Goal: Participate in discussion

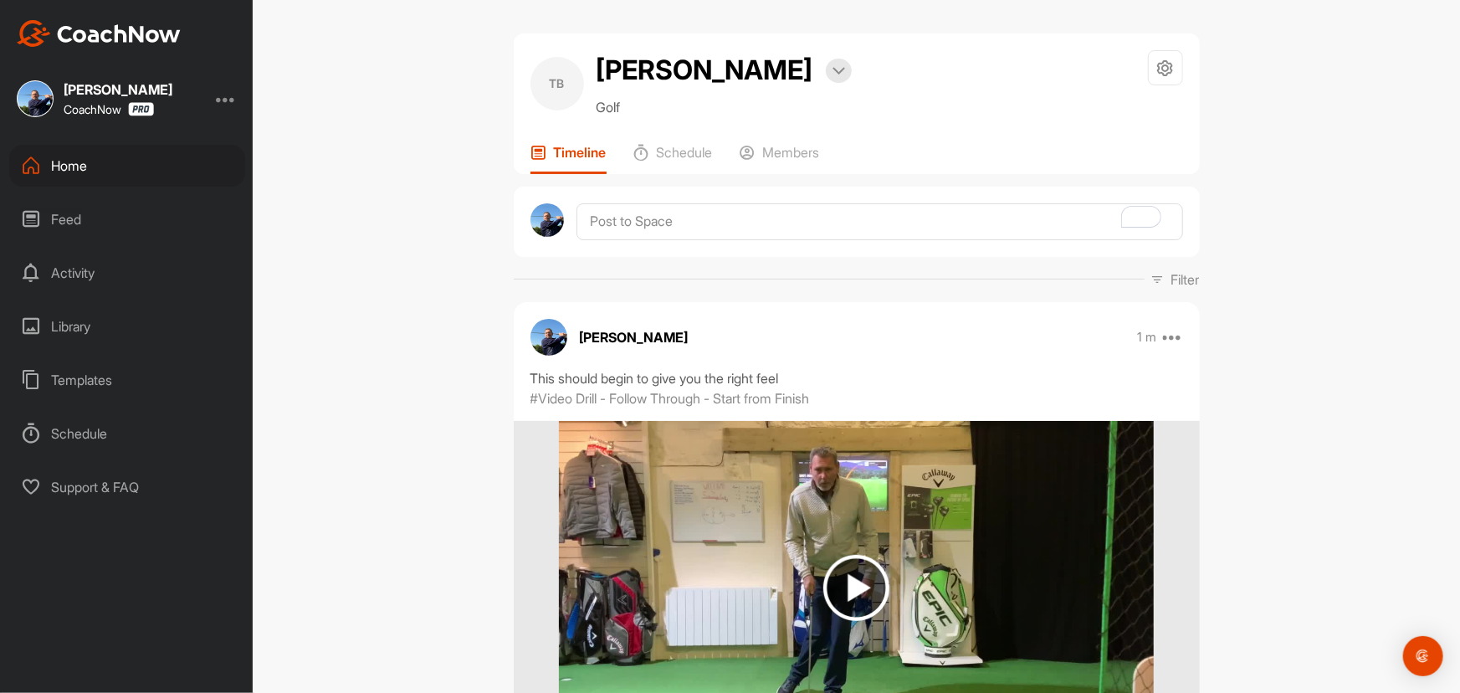
scroll to position [532, 0]
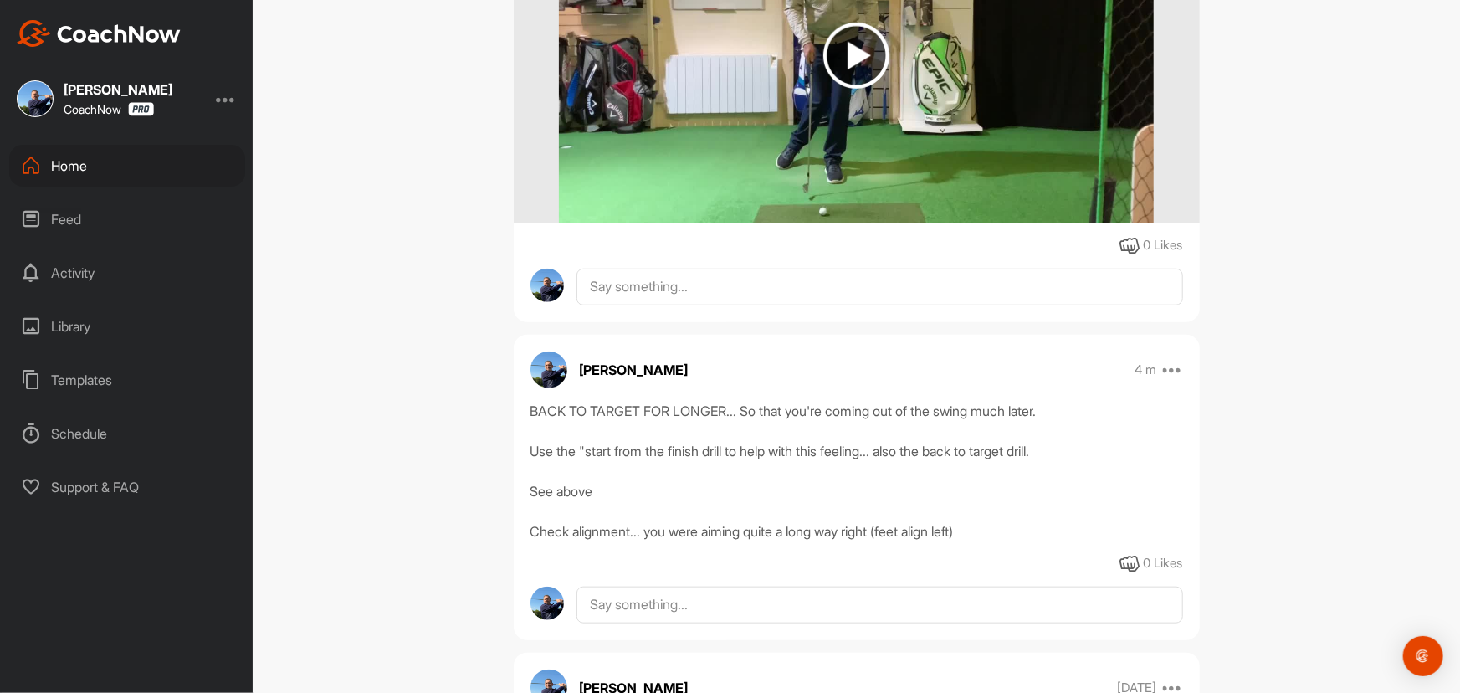
click at [72, 167] on div "Home" at bounding box center [127, 166] width 236 height 42
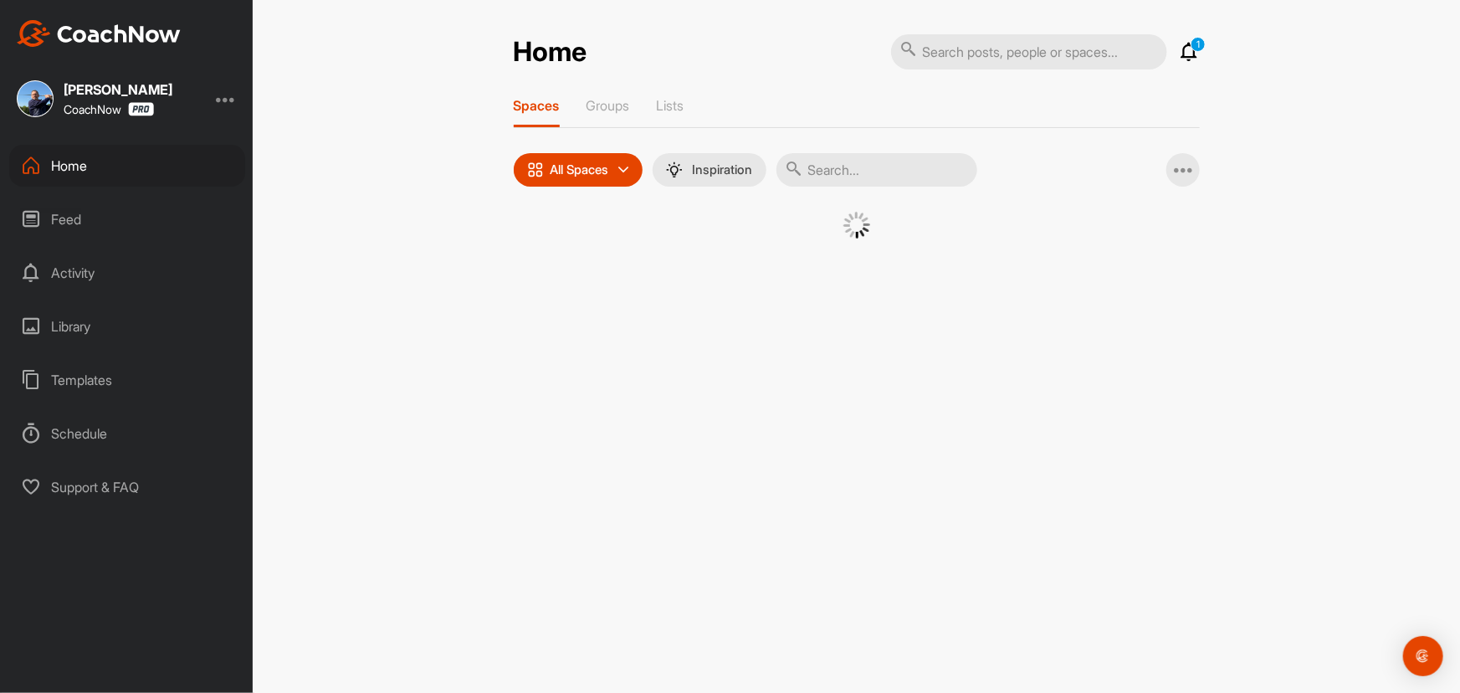
click at [849, 177] on input "text" at bounding box center [877, 169] width 201 height 33
type input "mat d"
click at [692, 253] on div "MD" at bounding box center [701, 255] width 87 height 87
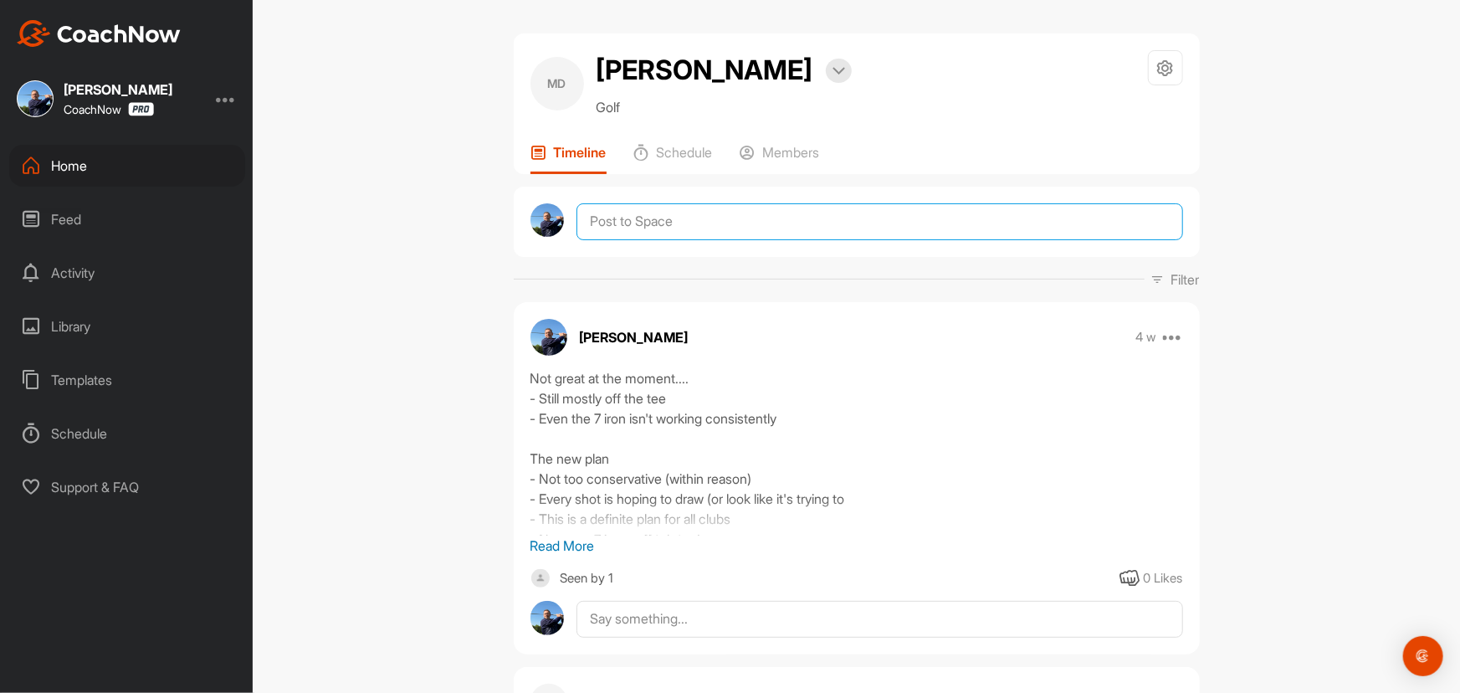
click at [620, 225] on textarea at bounding box center [880, 221] width 606 height 37
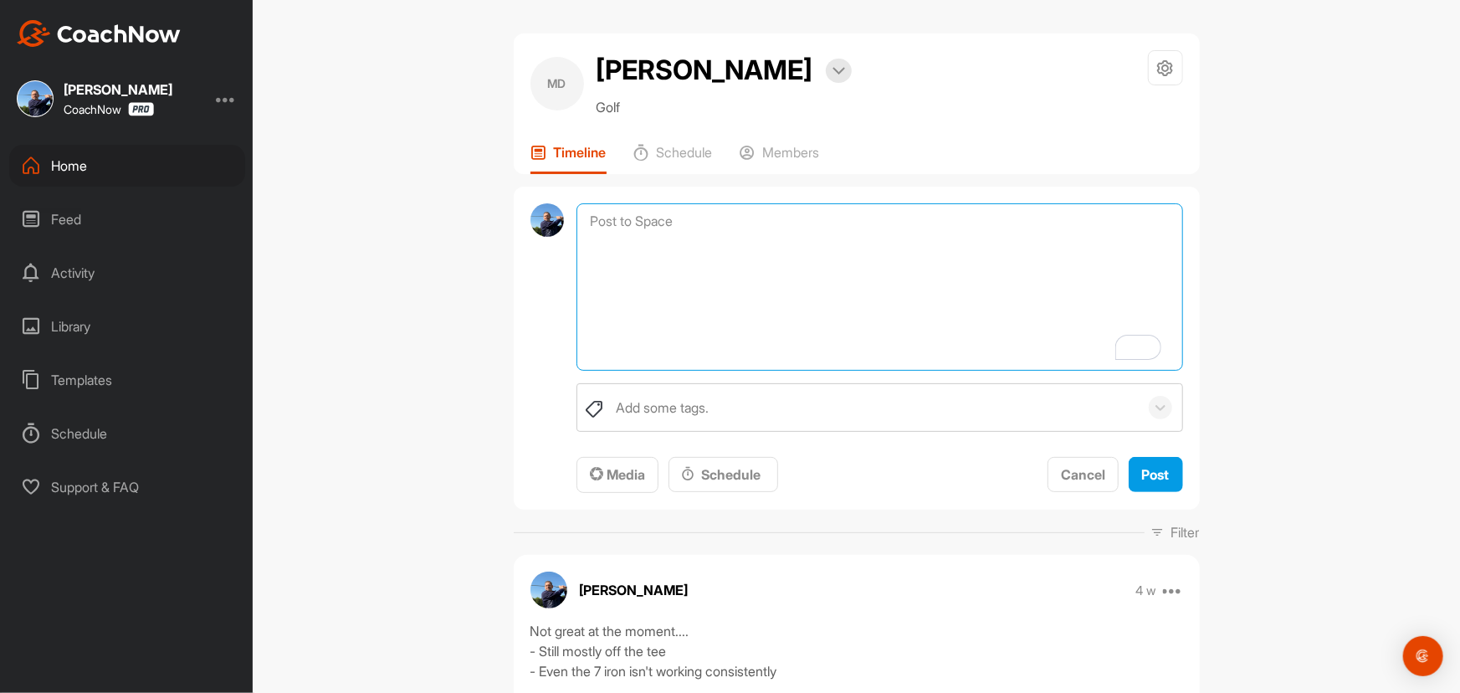
click at [661, 230] on textarea "To enrich screen reader interactions, please activate Accessibility in Grammarl…" at bounding box center [880, 286] width 606 height 167
click at [727, 208] on textarea "To enrich screen reader interactions, please activate Accessibility in Grammarl…" at bounding box center [880, 286] width 606 height 167
click at [895, 226] on textarea "Played much better last time - 38 points" at bounding box center [880, 286] width 606 height 167
click at [981, 276] on textarea "Played much better last time - 38 points Trust your swing!!! Use the swing you'…" at bounding box center [880, 286] width 606 height 167
type textarea "Played much better last time - 38 points Trust your swing!!! Use the swing you'…"
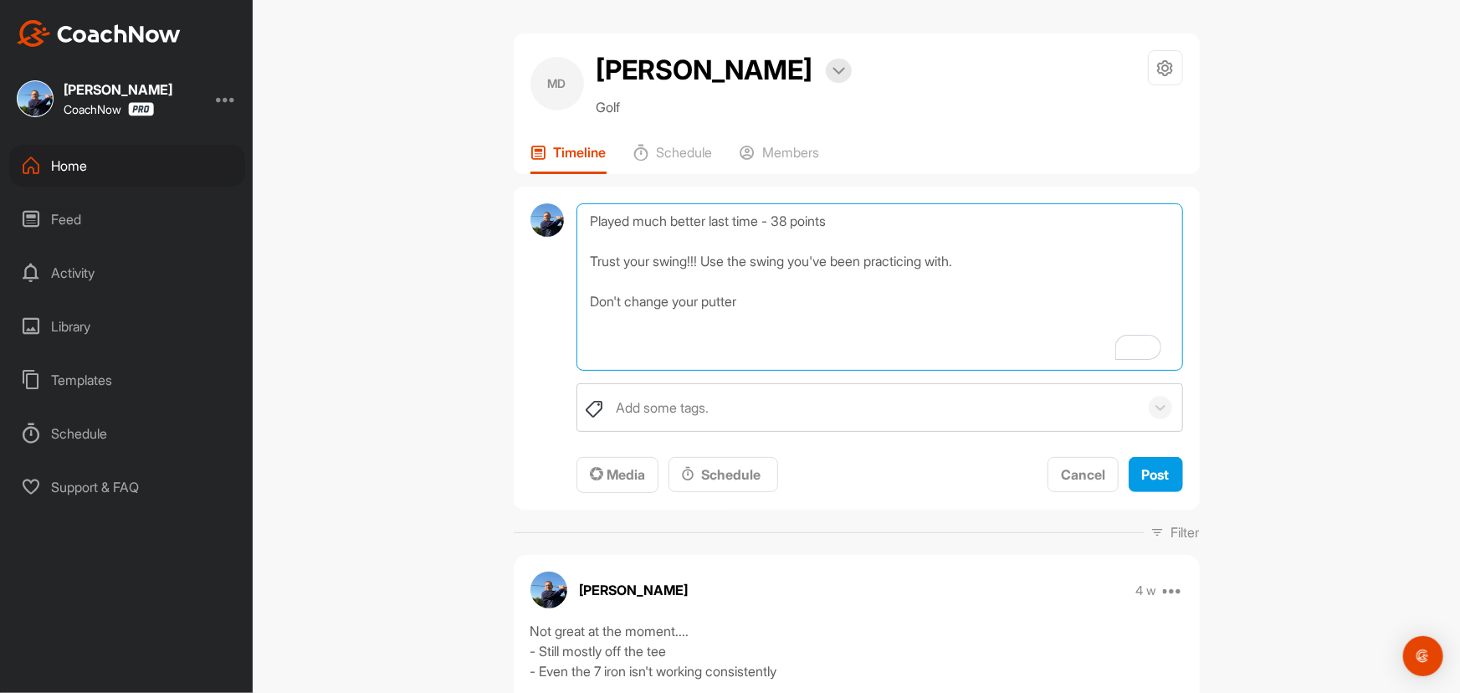
click at [768, 303] on textarea "Played much better last time - 38 points Trust your swing!!! Use the swing you'…" at bounding box center [880, 286] width 606 height 167
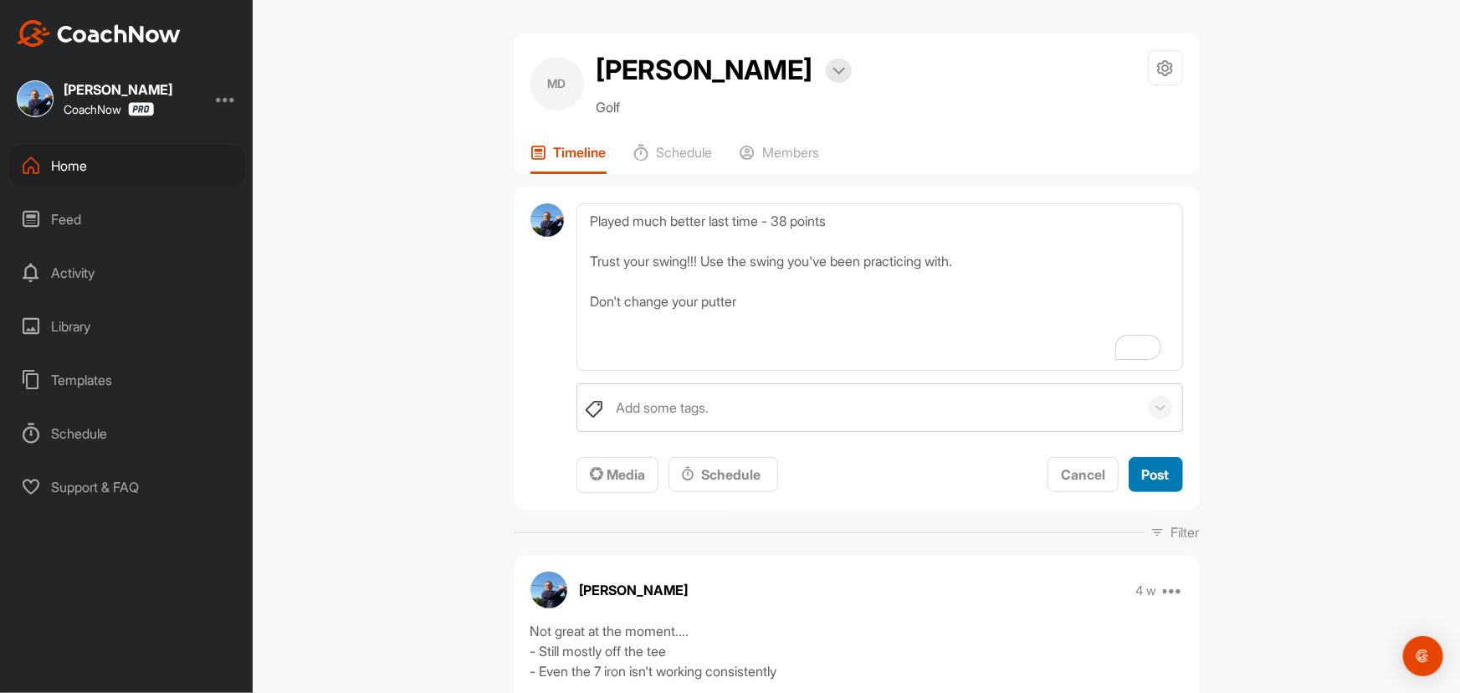
click at [1153, 472] on span "Post" at bounding box center [1156, 474] width 28 height 17
